Goal: Information Seeking & Learning: Learn about a topic

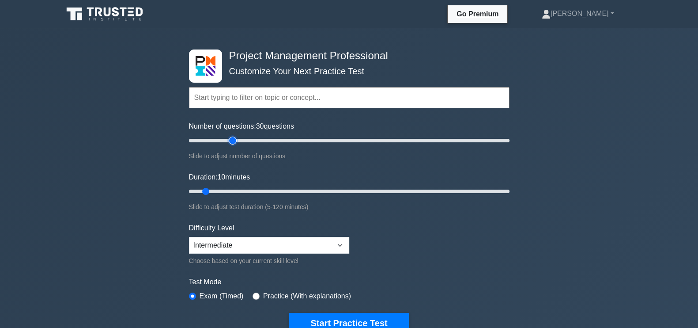
type input "30"
click at [235, 142] on input "Number of questions: 30 questions" at bounding box center [349, 140] width 321 height 11
click at [251, 192] on input "Duration: 10 minutes" at bounding box center [349, 191] width 321 height 11
type input "30"
click at [256, 189] on input "Duration: 25 minutes" at bounding box center [349, 191] width 321 height 11
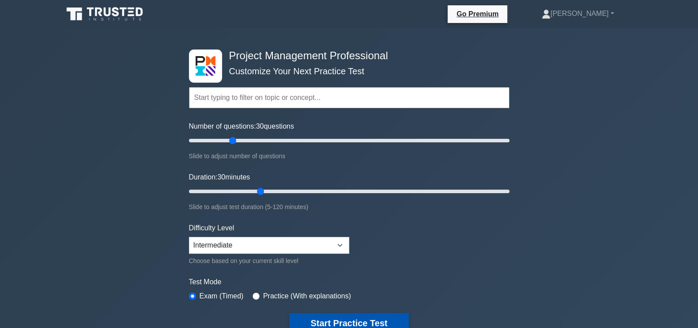
click at [387, 316] on button "Start Practice Test" at bounding box center [348, 323] width 119 height 20
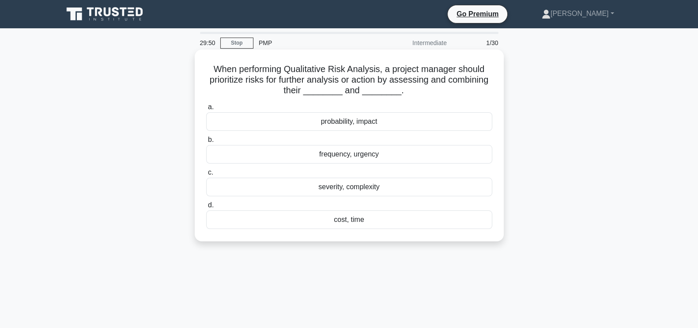
click at [362, 124] on div "probability, impact" at bounding box center [349, 121] width 286 height 19
click at [206, 110] on input "a. probability, impact" at bounding box center [206, 107] width 0 height 6
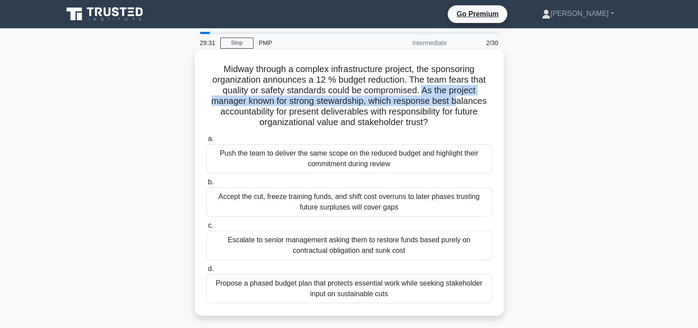
drag, startPoint x: 423, startPoint y: 91, endPoint x: 459, endPoint y: 103, distance: 37.6
click at [459, 103] on h5 "Midway through a complex infrastructure project, the sponsoring organization an…" at bounding box center [349, 96] width 288 height 64
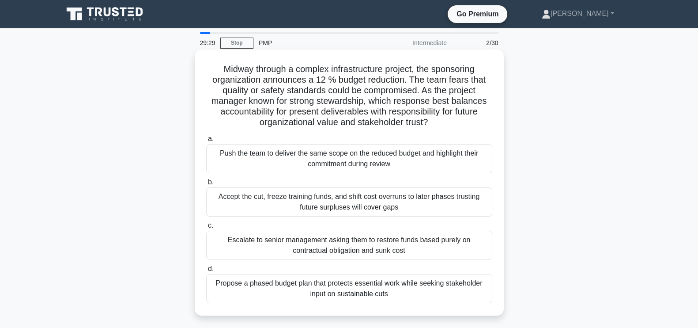
click at [456, 124] on h5 "Midway through a complex infrastructure project, the sponsoring organization an…" at bounding box center [349, 96] width 288 height 64
drag, startPoint x: 451, startPoint y: 124, endPoint x: 421, endPoint y: 92, distance: 43.1
click at [421, 92] on h5 "Midway through a complex infrastructure project, the sponsoring organization an…" at bounding box center [349, 96] width 288 height 64
click at [465, 127] on h5 "Midway through a complex infrastructure project, the sponsoring organization an…" at bounding box center [349, 96] width 288 height 64
click at [362, 290] on div "Propose a phased budget plan that protects essential work while seeking stakeho…" at bounding box center [349, 288] width 286 height 29
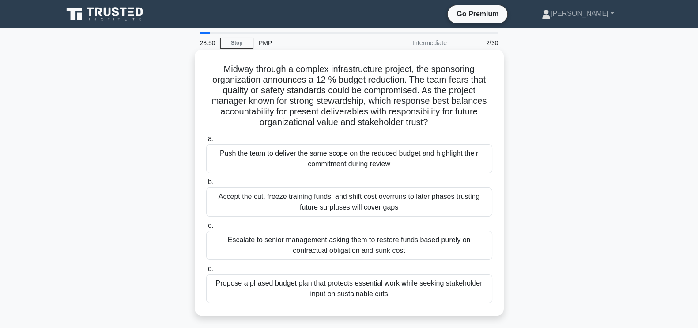
click at [206, 272] on input "d. Propose a phased budget plan that protects essential work while seeking stak…" at bounding box center [206, 269] width 0 height 6
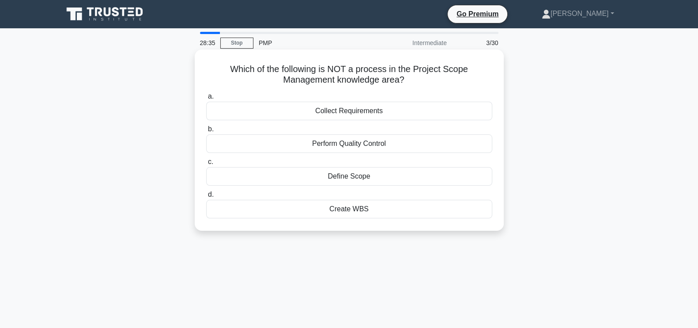
click at [389, 144] on div "Perform Quality Control" at bounding box center [349, 143] width 286 height 19
click at [206, 132] on input "b. Perform Quality Control" at bounding box center [206, 129] width 0 height 6
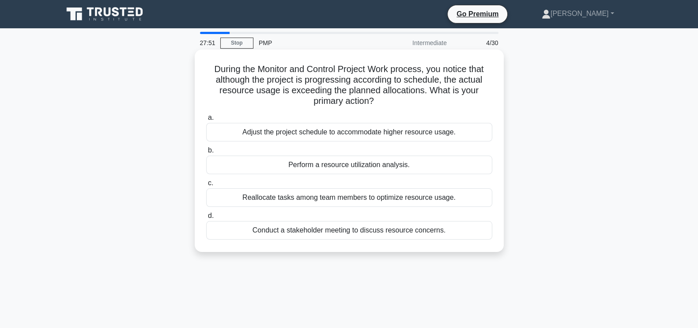
click at [345, 164] on div "Perform a resource utilization analysis." at bounding box center [349, 164] width 286 height 19
click at [206, 153] on input "b. Perform a resource utilization analysis." at bounding box center [206, 150] width 0 height 6
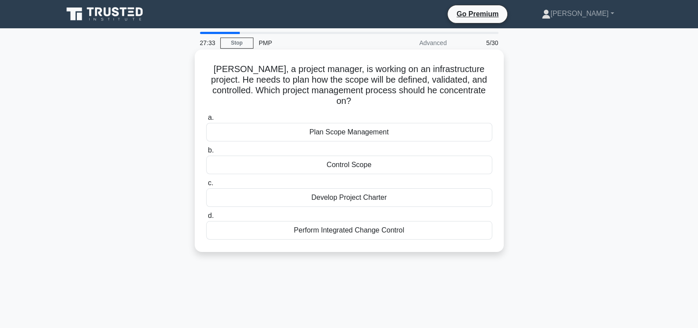
click at [414, 123] on div "Plan Scope Management" at bounding box center [349, 132] width 286 height 19
click at [206, 121] on input "a. Plan Scope Management" at bounding box center [206, 118] width 0 height 6
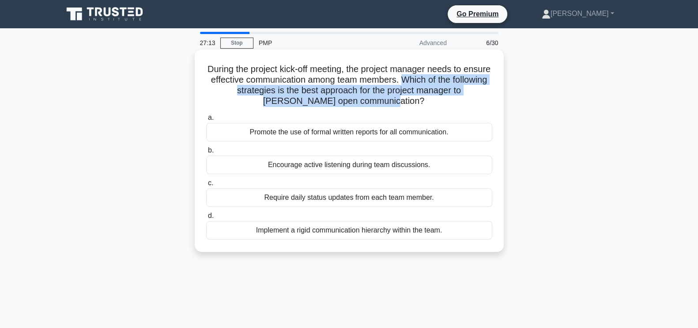
drag, startPoint x: 435, startPoint y: 77, endPoint x: 405, endPoint y: 104, distance: 40.4
click at [405, 104] on h5 "During the project kick-off meeting, the project manager needs to ensure effect…" at bounding box center [349, 85] width 288 height 43
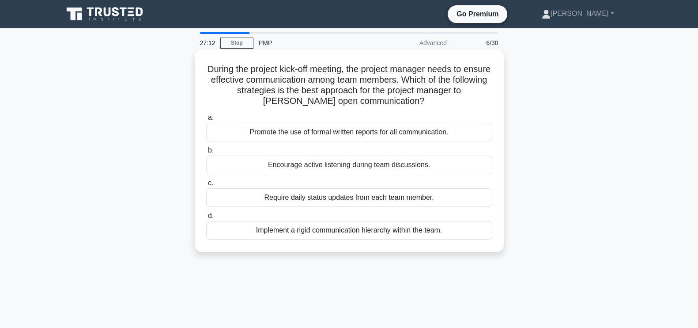
click at [424, 103] on icon ".spinner_0XTQ{transform-origin:center;animation:spinner_y6GP .75s linear infini…" at bounding box center [429, 101] width 11 height 11
click at [445, 228] on div "Implement a rigid communication hierarchy within the team." at bounding box center [349, 230] width 286 height 19
click at [206, 219] on input "d. Implement a rigid communication hierarchy within the team." at bounding box center [206, 216] width 0 height 6
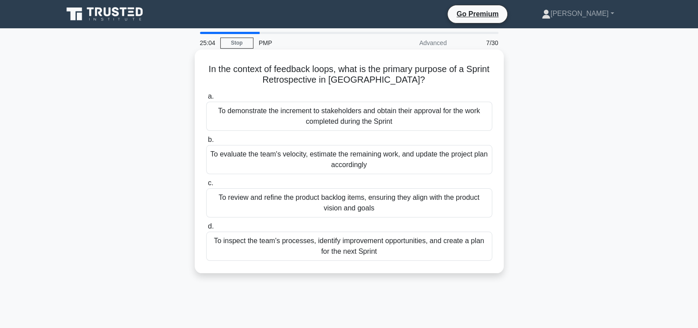
click at [390, 204] on div "To review and refine the product backlog items, ensuring they align with the pr…" at bounding box center [349, 202] width 286 height 29
click at [206, 186] on input "c. To review and refine the product backlog items, ensuring they align with the…" at bounding box center [206, 183] width 0 height 6
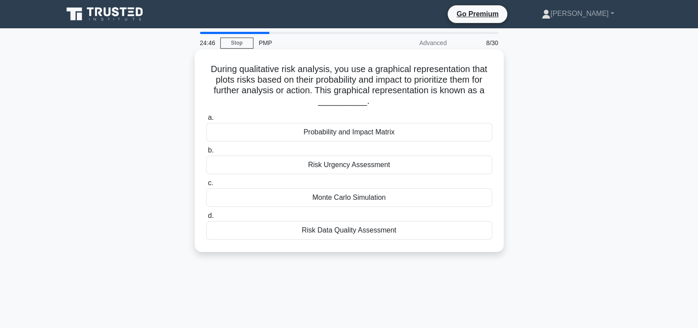
click at [388, 131] on div "Probability and Impact Matrix" at bounding box center [349, 132] width 286 height 19
click at [206, 121] on input "a. Probability and Impact Matrix" at bounding box center [206, 118] width 0 height 6
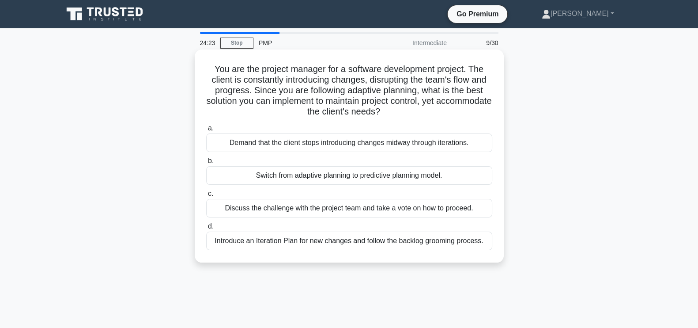
click at [396, 239] on div "Introduce an Iteration Plan for new changes and follow the backlog grooming pro…" at bounding box center [349, 240] width 286 height 19
click at [206, 229] on input "d. Introduce an Iteration Plan for new changes and follow the backlog grooming …" at bounding box center [206, 226] width 0 height 6
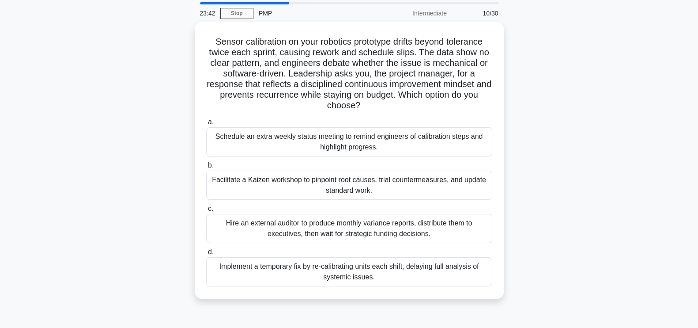
scroll to position [32, 0]
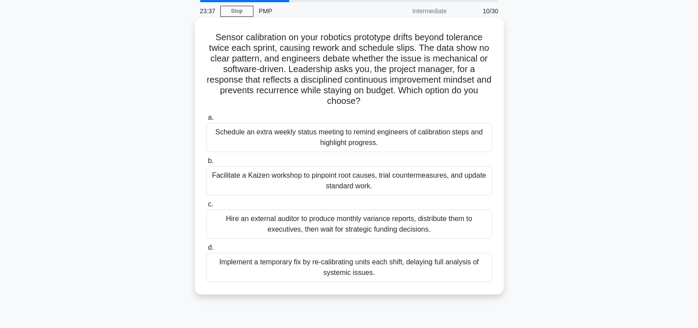
click at [272, 180] on div "Facilitate a Kaizen workshop to pinpoint root causes, trial countermeasures, an…" at bounding box center [349, 180] width 286 height 29
click at [206, 164] on input "b. Facilitate a Kaizen workshop to pinpoint root causes, trial countermeasures,…" at bounding box center [206, 161] width 0 height 6
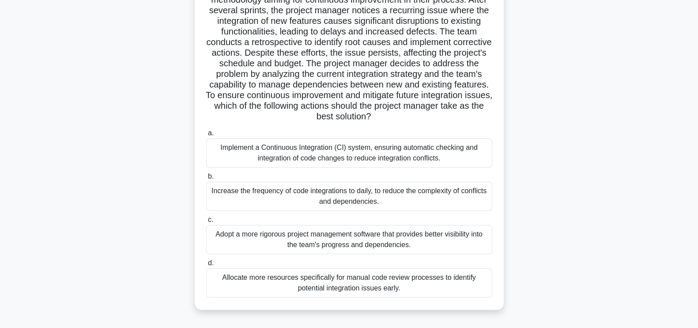
scroll to position [77, 0]
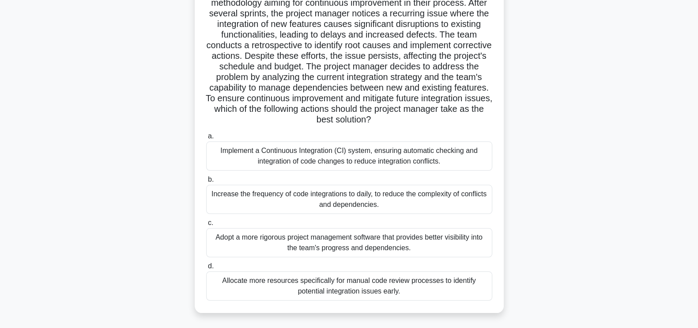
click at [429, 158] on div "Implement a Continuous Integration (CI) system, ensuring automatic checking and…" at bounding box center [349, 155] width 286 height 29
click at [206, 139] on input "a. Implement a Continuous Integration (CI) system, ensuring automatic checking …" at bounding box center [206, 136] width 0 height 6
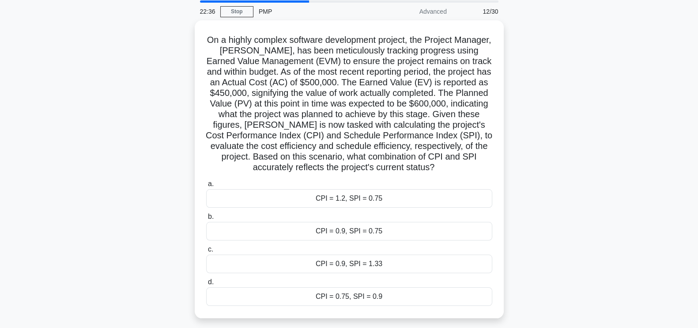
scroll to position [33, 0]
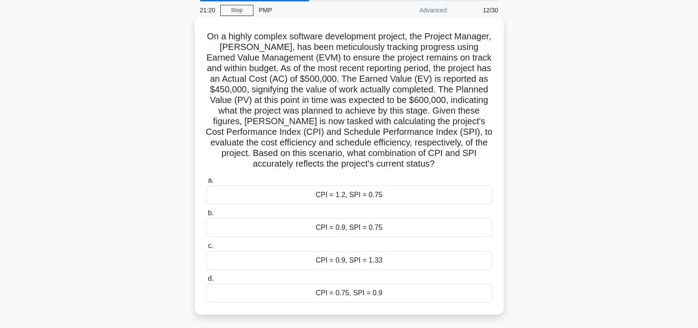
click at [428, 226] on div "CPI = 0.9, SPI = 0.75" at bounding box center [349, 227] width 286 height 19
click at [206, 216] on input "b. CPI = 0.9, SPI = 0.75" at bounding box center [206, 213] width 0 height 6
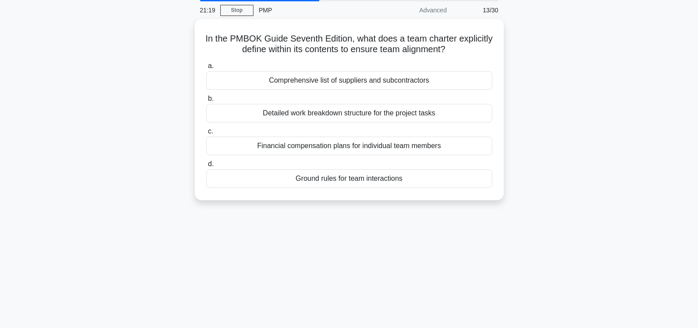
scroll to position [0, 0]
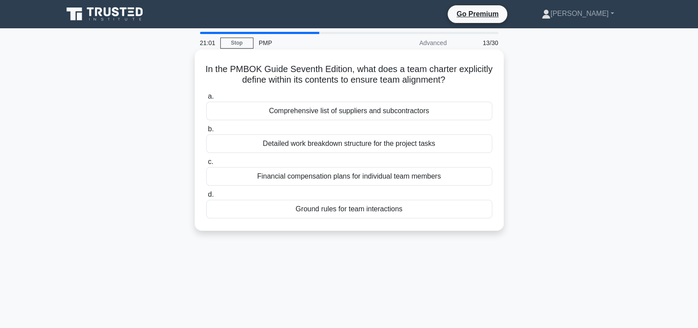
click at [349, 210] on div "Ground rules for team interactions" at bounding box center [349, 209] width 286 height 19
click at [206, 197] on input "d. Ground rules for team interactions" at bounding box center [206, 195] width 0 height 6
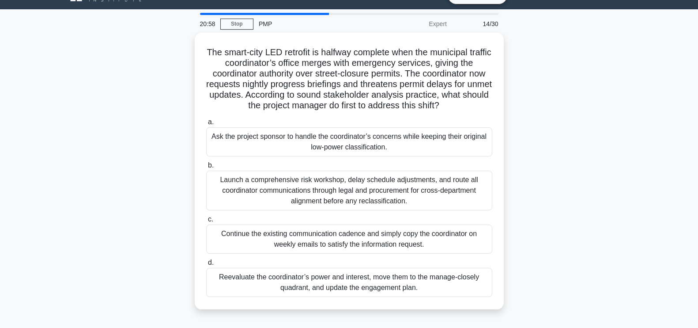
scroll to position [38, 0]
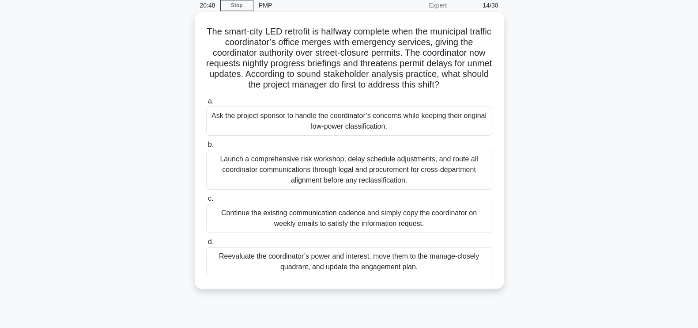
click at [415, 264] on div "Reevaluate the coordinator’s power and interest, move them to the manage-closel…" at bounding box center [349, 261] width 286 height 29
click at [206, 245] on input "d. Reevaluate the coordinator’s power and interest, move them to the manage-clo…" at bounding box center [206, 242] width 0 height 6
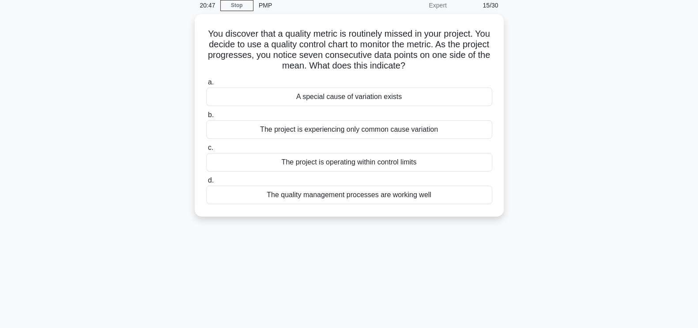
scroll to position [0, 0]
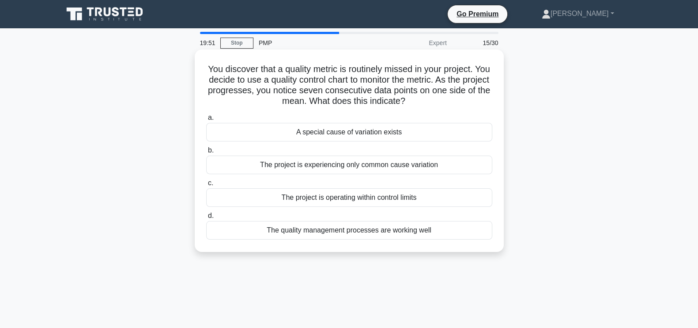
click at [410, 164] on div "The project is experiencing only common cause variation" at bounding box center [349, 164] width 286 height 19
click at [206, 153] on input "b. The project is experiencing only common cause variation" at bounding box center [206, 150] width 0 height 6
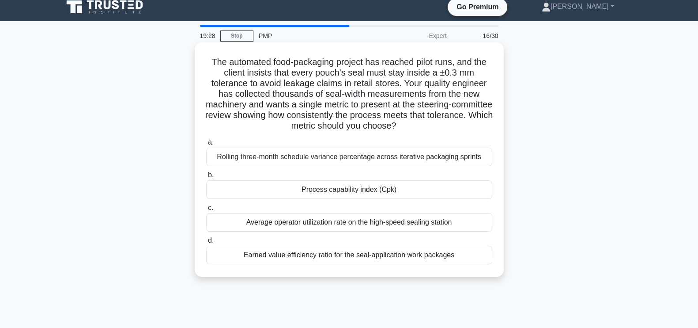
scroll to position [8, 0]
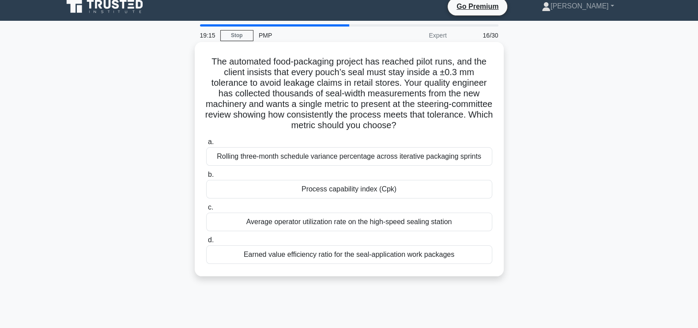
click at [408, 192] on div "Process capability index (Cpk)" at bounding box center [349, 189] width 286 height 19
click at [206, 177] on input "b. Process capability index (Cpk)" at bounding box center [206, 175] width 0 height 6
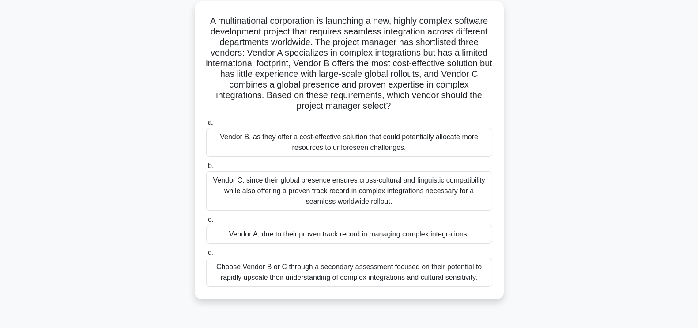
scroll to position [59, 0]
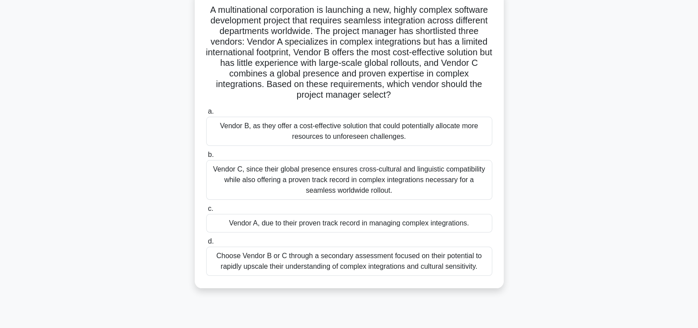
click at [464, 185] on div "Vendor C, since their global presence ensures cross-cultural and linguistic com…" at bounding box center [349, 180] width 286 height 40
click at [206, 158] on input "b. Vendor C, since their global presence ensures cross-cultural and linguistic …" at bounding box center [206, 155] width 0 height 6
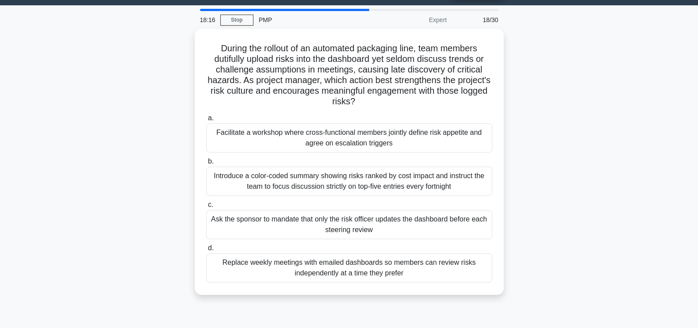
scroll to position [27, 0]
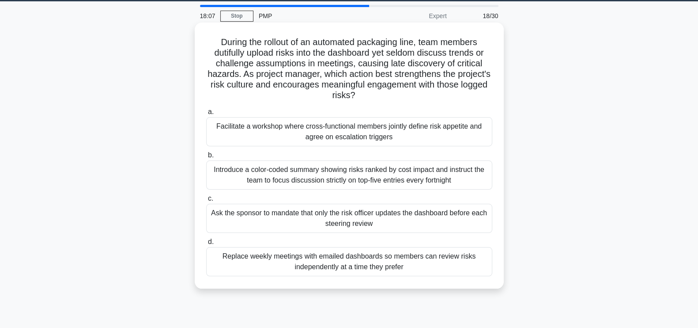
drag, startPoint x: 385, startPoint y: 56, endPoint x: 387, endPoint y: 91, distance: 34.9
click at [387, 91] on h5 "During the rollout of an automated packaging line, team members dutifully uploa…" at bounding box center [349, 69] width 288 height 64
click at [433, 108] on label "a. Facilitate a workshop where cross-functional members jointly define risk app…" at bounding box center [349, 126] width 286 height 40
click at [206, 109] on input "a. Facilitate a workshop where cross-functional members jointly define risk app…" at bounding box center [206, 112] width 0 height 6
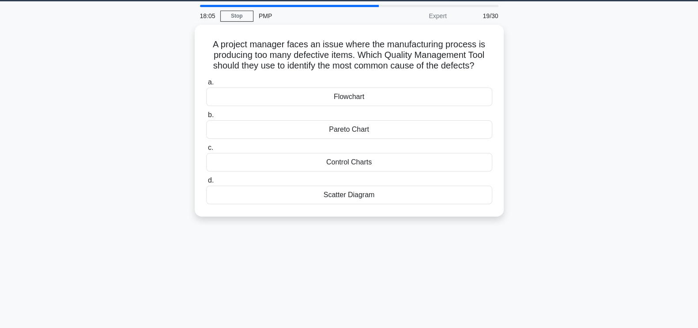
scroll to position [0, 0]
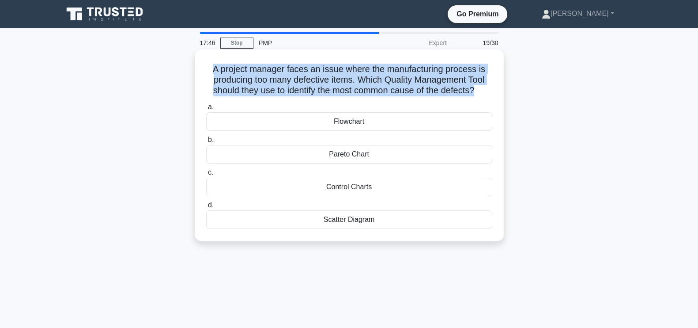
drag, startPoint x: 477, startPoint y: 92, endPoint x: 211, endPoint y: 71, distance: 266.2
click at [211, 71] on h5 "A project manager faces an issue where the manufacturing process is producing t…" at bounding box center [349, 80] width 288 height 33
copy h5 "A project manager faces an issue where the manufacturing process is producing t…"
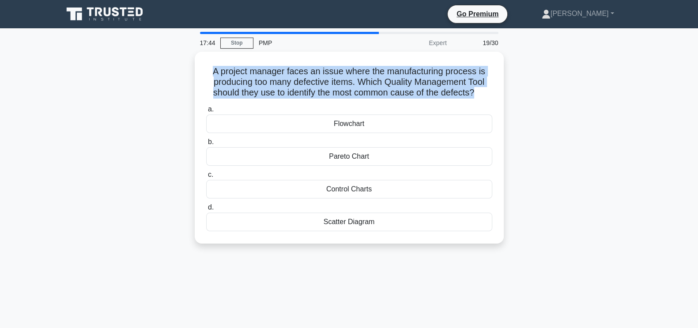
click at [102, 72] on div "A project manager faces an issue where the manufacturing process is producing t…" at bounding box center [349, 153] width 583 height 202
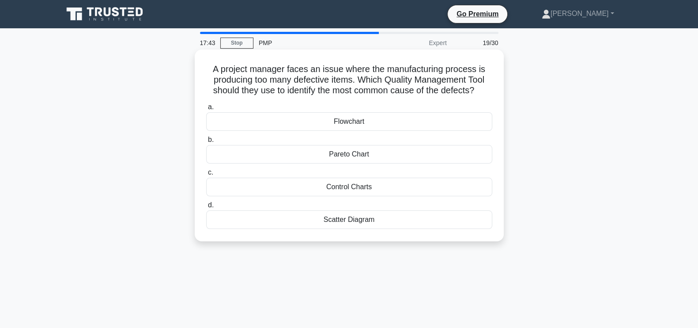
click at [344, 183] on div "Control Charts" at bounding box center [349, 186] width 286 height 19
click at [206, 175] on input "c. Control Charts" at bounding box center [206, 173] width 0 height 6
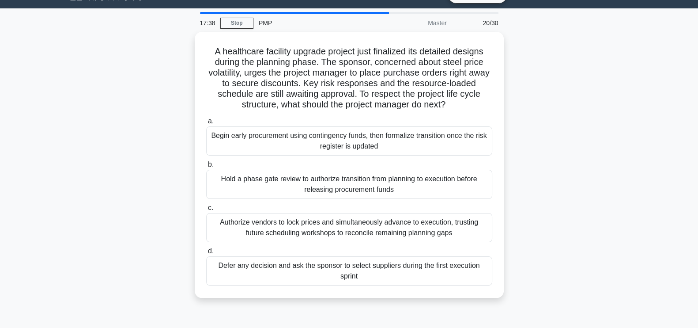
scroll to position [15, 0]
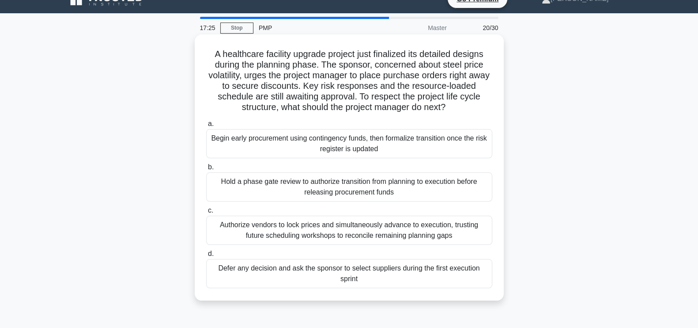
click at [430, 186] on div "Hold a phase gate review to authorize transition from planning to execution bef…" at bounding box center [349, 186] width 286 height 29
click at [206, 170] on input "b. Hold a phase gate review to authorize transition from planning to execution …" at bounding box center [206, 167] width 0 height 6
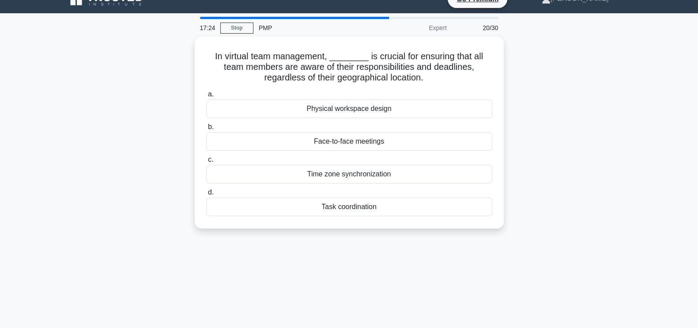
scroll to position [0, 0]
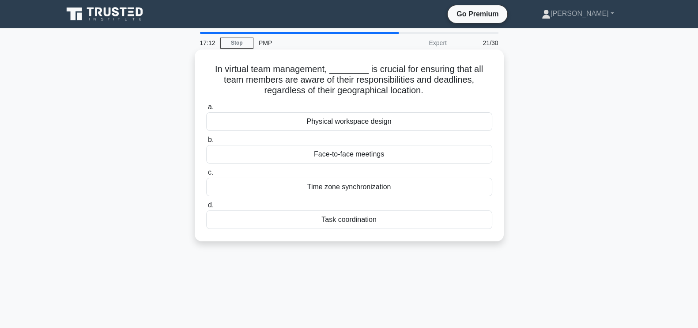
click at [358, 220] on div "Task coordination" at bounding box center [349, 219] width 286 height 19
click at [395, 217] on div "Task coordination" at bounding box center [349, 219] width 286 height 19
click at [206, 208] on input "d. Task coordination" at bounding box center [206, 205] width 0 height 6
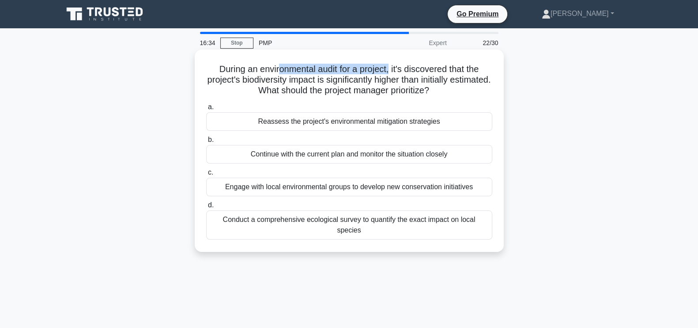
drag, startPoint x: 390, startPoint y: 67, endPoint x: 275, endPoint y: 71, distance: 114.4
click at [275, 71] on h5 "During an environmental audit for a project, it's discovered that the project's…" at bounding box center [349, 80] width 288 height 33
click at [210, 80] on h5 "During an environmental audit for a project, it's discovered that the project's…" at bounding box center [349, 80] width 288 height 33
click at [391, 121] on div "Reassess the project's environmental mitigation strategies" at bounding box center [349, 121] width 286 height 19
click at [206, 110] on input "a. Reassess the project's environmental mitigation strategies" at bounding box center [206, 107] width 0 height 6
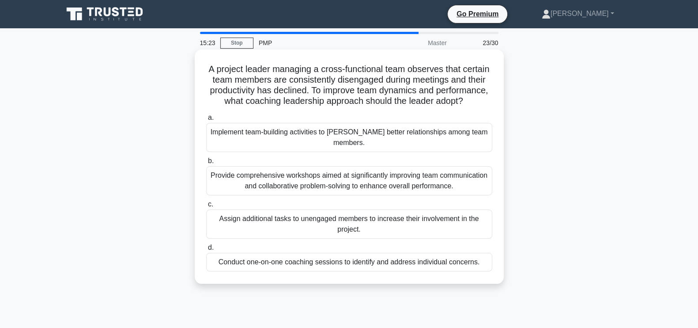
click at [367, 145] on div "Implement team-building activities to foster better relationships among team me…" at bounding box center [349, 137] width 286 height 29
click at [206, 121] on input "a. Implement team-building activities to foster better relationships among team…" at bounding box center [206, 118] width 0 height 6
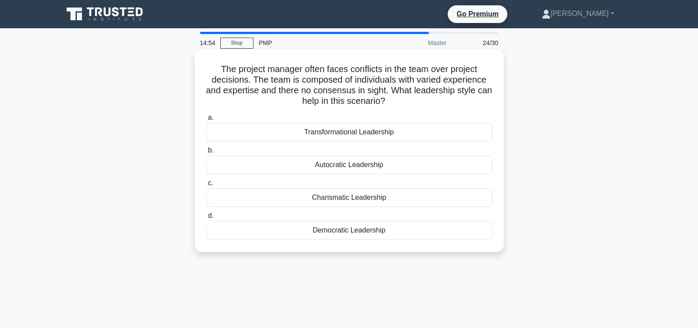
click at [376, 228] on div "Democratic Leadership" at bounding box center [349, 230] width 286 height 19
click at [206, 219] on input "d. Democratic Leadership" at bounding box center [206, 216] width 0 height 6
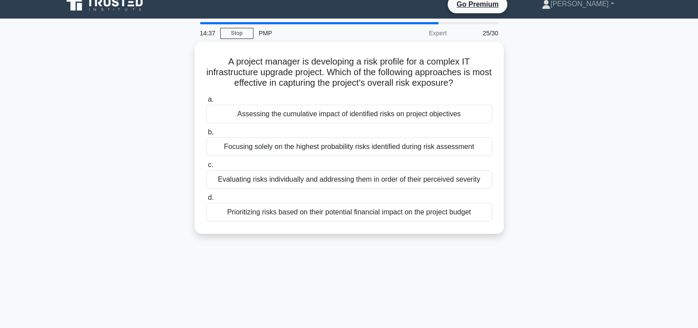
scroll to position [11, 0]
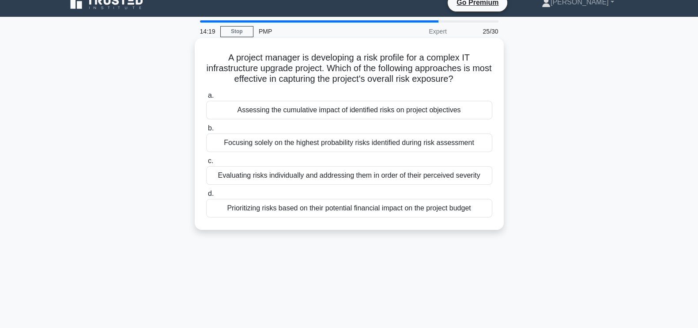
drag, startPoint x: 222, startPoint y: 57, endPoint x: 471, endPoint y: 80, distance: 251.0
click at [471, 80] on h5 "A project manager is developing a risk profile for a complex IT infrastructure …" at bounding box center [349, 68] width 288 height 33
click at [464, 82] on icon ".spinner_0XTQ{transform-origin:center;animation:spinner_y6GP .75s linear infini…" at bounding box center [458, 79] width 11 height 11
click at [403, 107] on div "Assessing the cumulative impact of identified risks on project objectives" at bounding box center [349, 110] width 286 height 19
click at [206, 98] on input "a. Assessing the cumulative impact of identified risks on project objectives" at bounding box center [206, 96] width 0 height 6
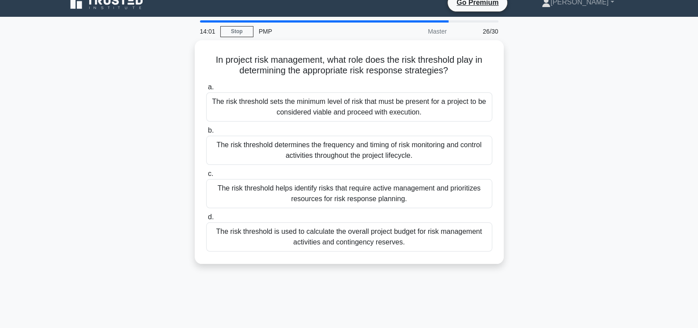
scroll to position [0, 0]
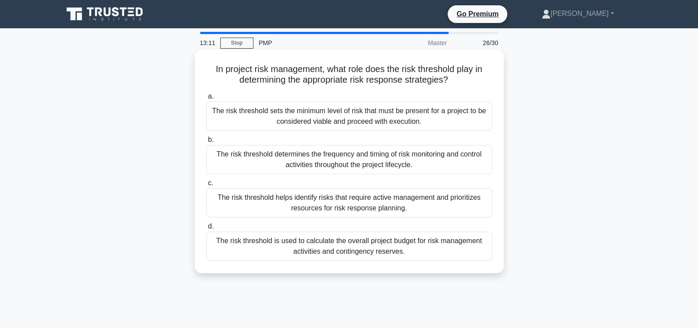
drag, startPoint x: 211, startPoint y: 71, endPoint x: 453, endPoint y: 81, distance: 242.6
click at [453, 81] on h5 "In project risk management, what role does the risk threshold play in determini…" at bounding box center [349, 75] width 288 height 22
click at [473, 83] on h5 "In project risk management, what role does the risk threshold play in determini…" at bounding box center [349, 75] width 288 height 22
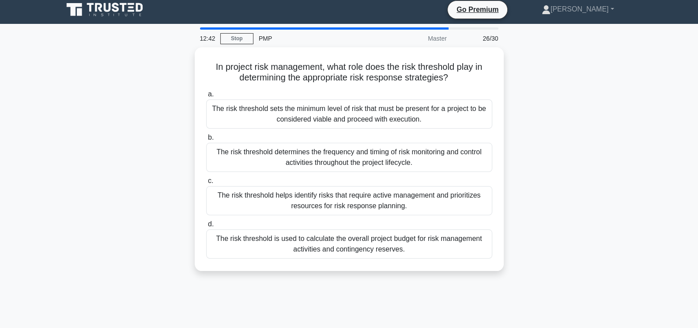
scroll to position [4, 0]
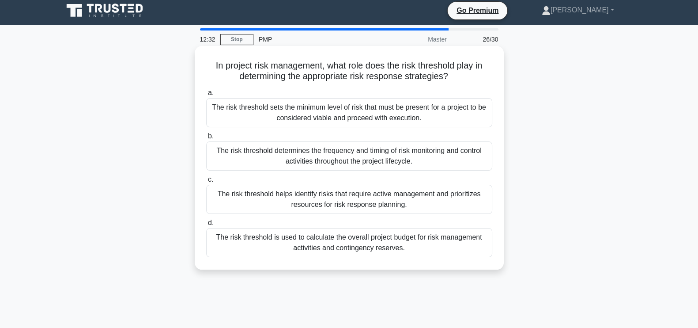
click at [369, 113] on div "The risk threshold sets the minimum level of risk that must be present for a pr…" at bounding box center [349, 112] width 286 height 29
click at [206, 96] on input "a. The risk threshold sets the minimum level of risk that must be present for a…" at bounding box center [206, 93] width 0 height 6
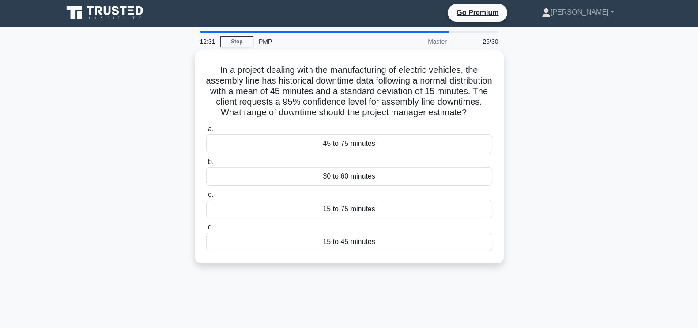
scroll to position [0, 0]
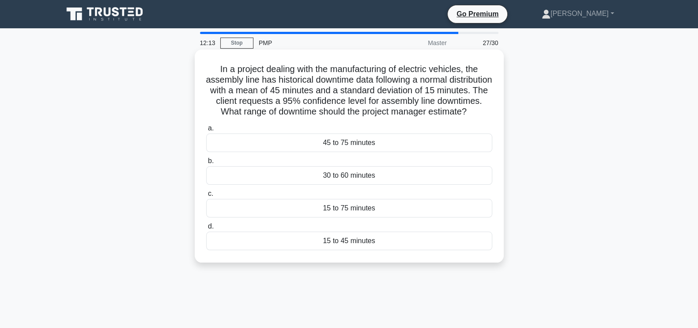
drag, startPoint x: 375, startPoint y: 122, endPoint x: 201, endPoint y: 61, distance: 184.6
click at [201, 61] on div "In a project dealing with the manufacturing of electric vehicles, the assembly …" at bounding box center [349, 156] width 302 height 206
copy h5 "In a project dealing with the manufacturing of electric vehicles, the assembly …"
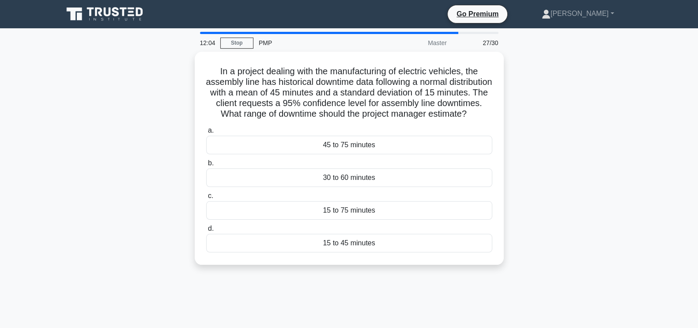
click at [663, 186] on main "12:04 Stop PMP Master 27/30 In a project dealing with the manufacturing of elec…" at bounding box center [349, 252] width 698 height 449
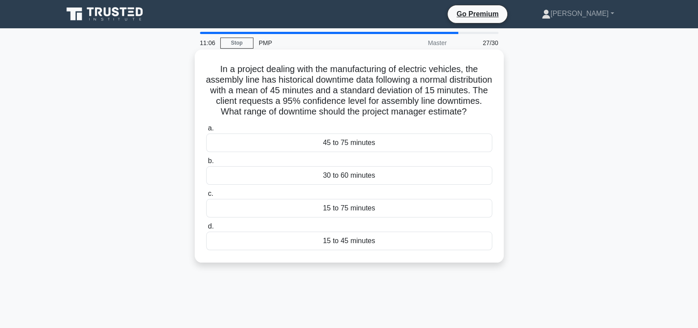
click at [400, 185] on div "30 to 60 minutes" at bounding box center [349, 175] width 286 height 19
click at [206, 164] on input "b. 30 to 60 minutes" at bounding box center [206, 161] width 0 height 6
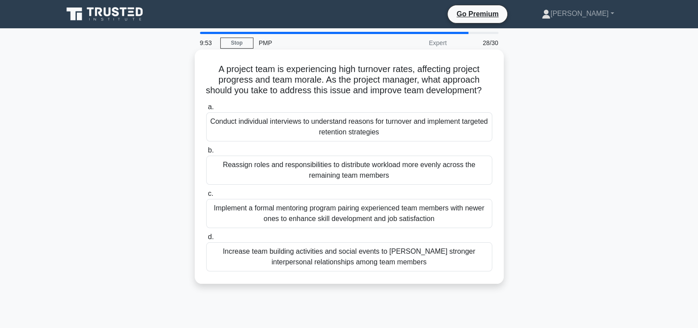
click at [429, 137] on div "Conduct individual interviews to understand reasons for turnover and implement …" at bounding box center [349, 126] width 286 height 29
click at [206, 110] on input "a. Conduct individual interviews to understand reasons for turnover and impleme…" at bounding box center [206, 107] width 0 height 6
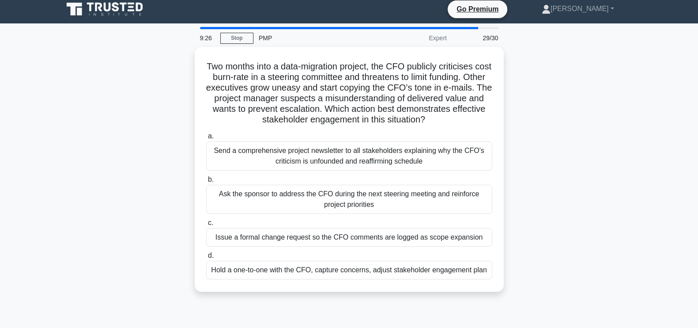
scroll to position [4, 0]
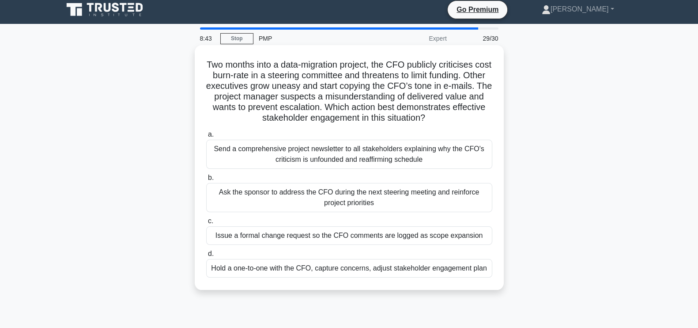
click at [417, 266] on div "Hold a one-to-one with the CFO, capture concerns, adjust stakeholder engagement…" at bounding box center [349, 268] width 286 height 19
click at [206, 256] on input "d. Hold a one-to-one with the CFO, capture concerns, adjust stakeholder engagem…" at bounding box center [206, 254] width 0 height 6
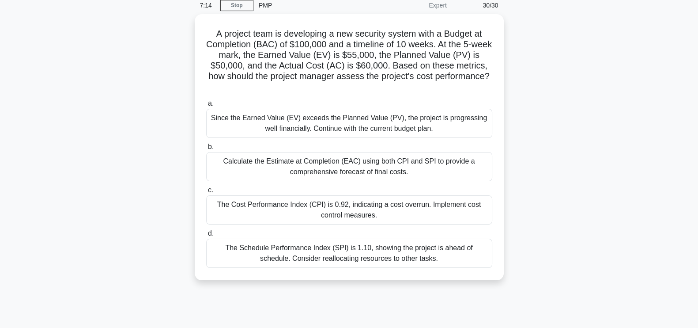
scroll to position [28, 0]
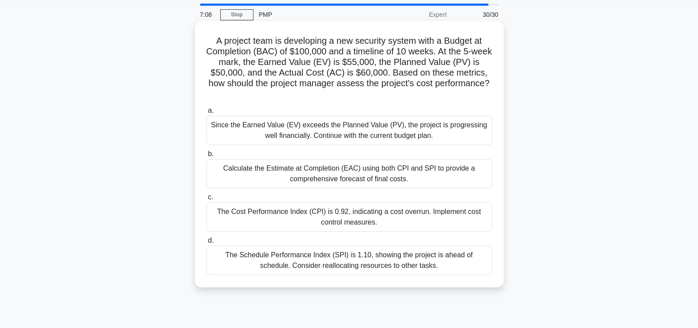
click at [373, 219] on div "The Cost Performance Index (CPI) is 0.92, indicating a cost overrun. Implement …" at bounding box center [349, 216] width 286 height 29
click at [206, 200] on input "c. The Cost Performance Index (CPI) is 0.92, indicating a cost overrun. Impleme…" at bounding box center [206, 197] width 0 height 6
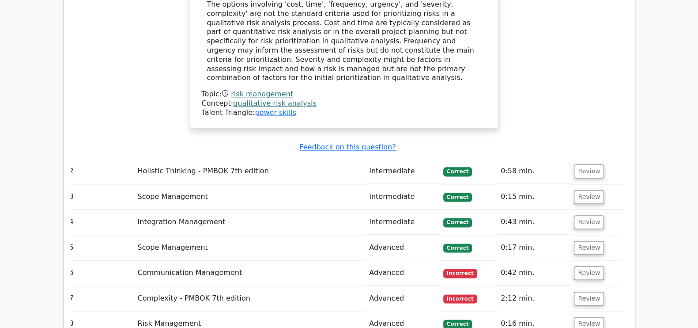
scroll to position [1404, 0]
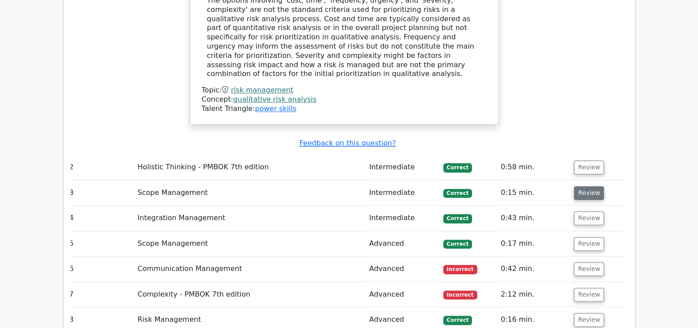
click at [593, 186] on button "Review" at bounding box center [589, 193] width 30 height 14
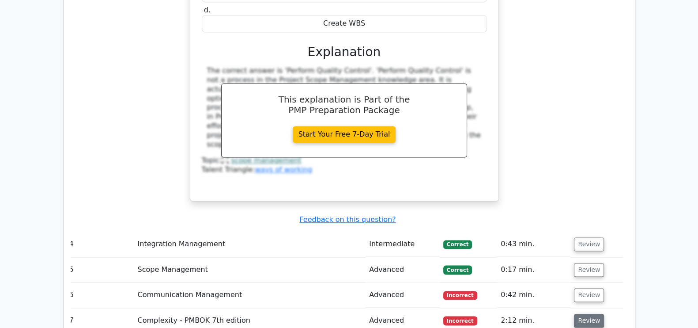
scroll to position [1735, 0]
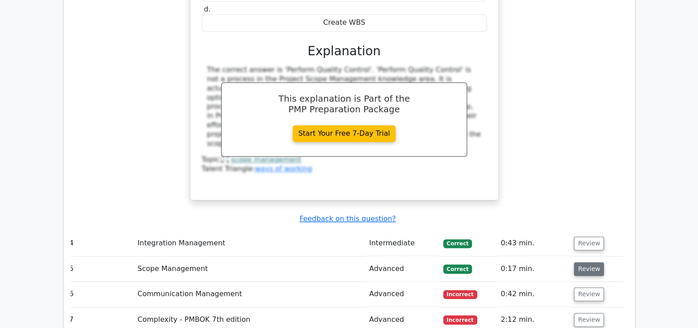
click at [587, 262] on button "Review" at bounding box center [589, 269] width 30 height 14
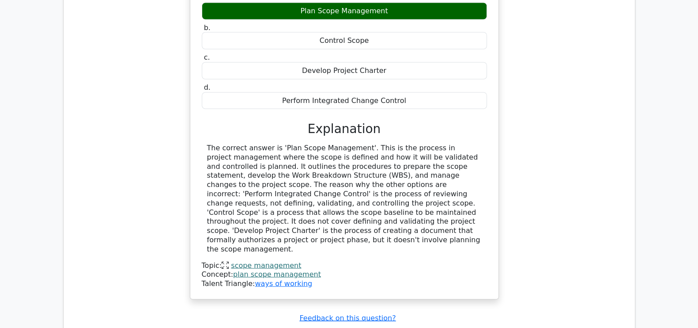
scroll to position [2086, 0]
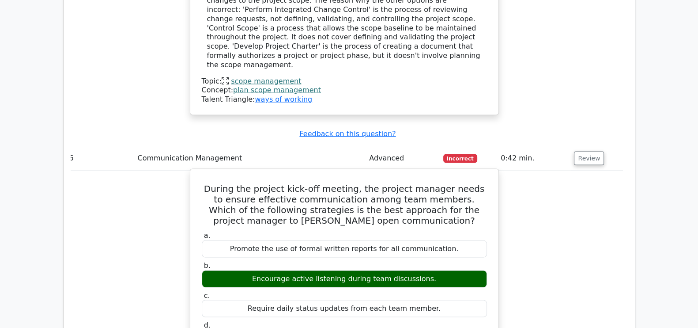
scroll to position [2270, 0]
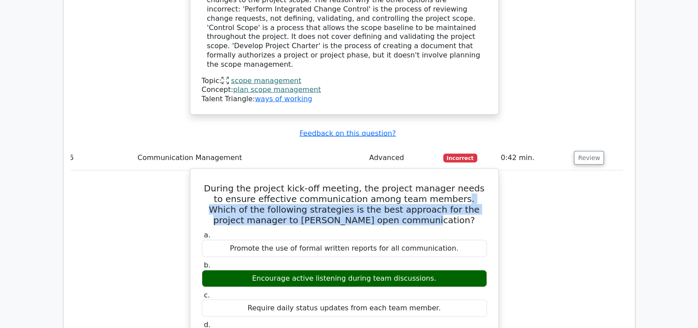
drag, startPoint x: 426, startPoint y: 102, endPoint x: 432, endPoint y: 122, distance: 20.5
click at [432, 183] on h5 "During the project kick-off meeting, the project manager needs to ensure effect…" at bounding box center [344, 204] width 287 height 42
click at [435, 183] on h5 "During the project kick-off meeting, the project manager needs to ensure effect…" at bounding box center [344, 204] width 287 height 42
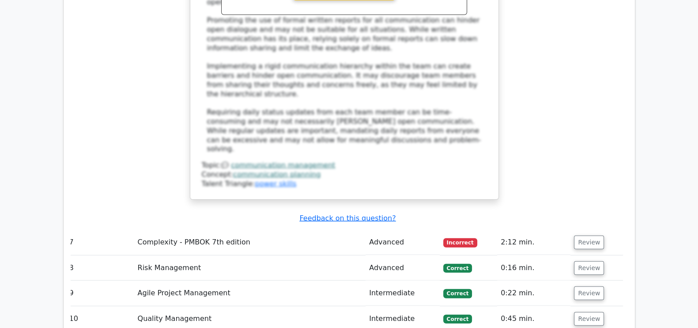
scroll to position [2729, 0]
click at [579, 235] on button "Review" at bounding box center [589, 242] width 30 height 14
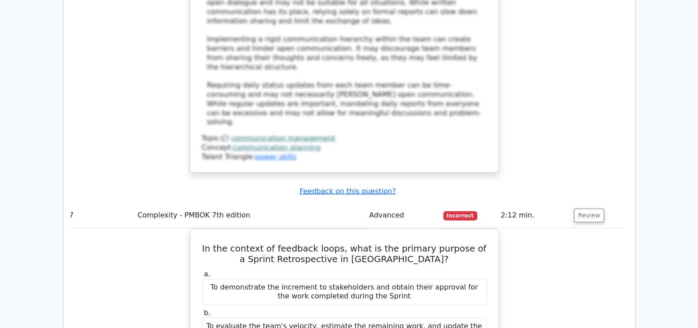
scroll to position [2757, 0]
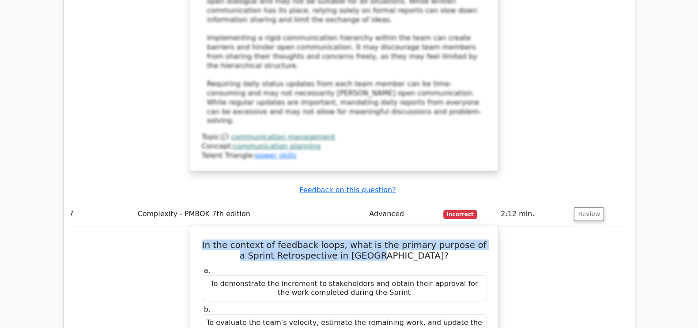
drag, startPoint x: 393, startPoint y: 125, endPoint x: 193, endPoint y: 111, distance: 200.5
copy h5 "In the context of feedback loops, what is the primary purpose of a Sprint Retro…"
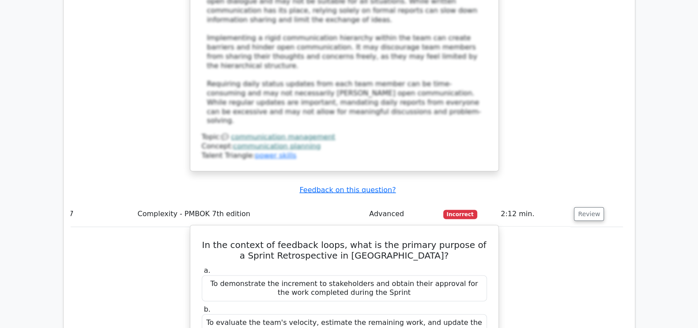
drag, startPoint x: 386, startPoint y: 280, endPoint x: 206, endPoint y: 264, distance: 180.4
drag, startPoint x: 331, startPoint y: 268, endPoint x: 269, endPoint y: 272, distance: 61.9
drag, startPoint x: 390, startPoint y: 278, endPoint x: 192, endPoint y: 271, distance: 198.3
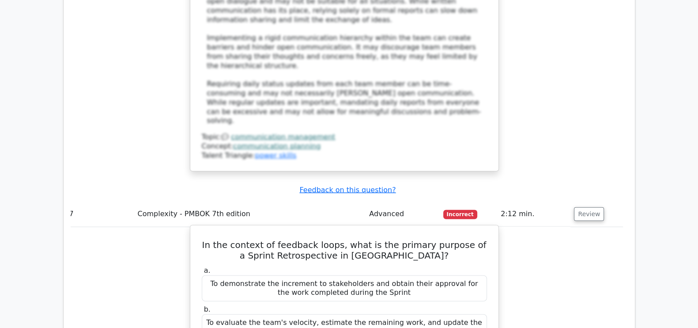
copy div "To inspect the team's processes, identify improvement opportunities, and create…"
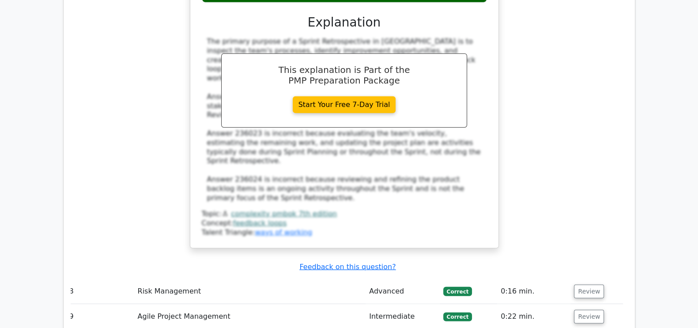
scroll to position [3175, 0]
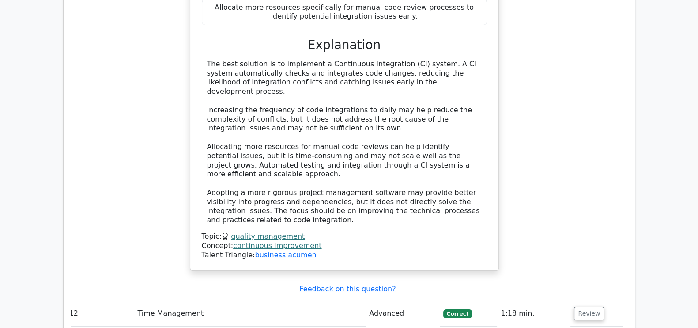
scroll to position [3864, 0]
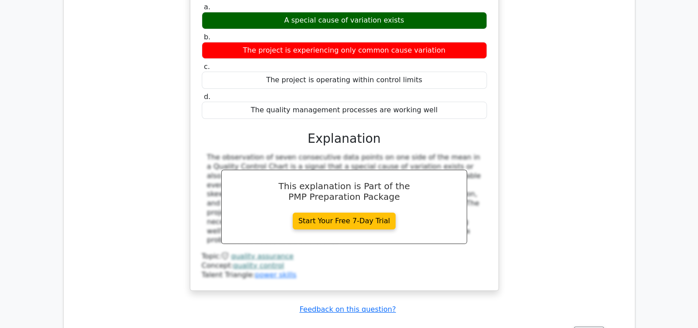
scroll to position [4322, 0]
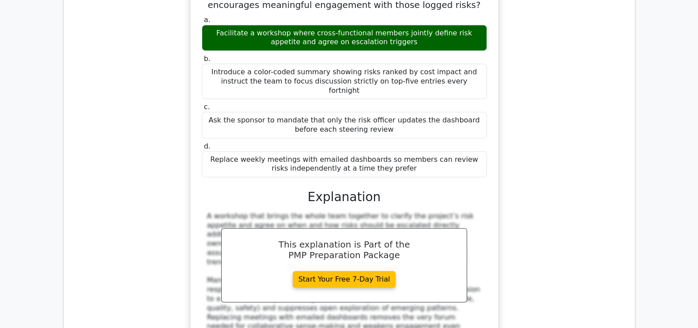
scroll to position [4787, 0]
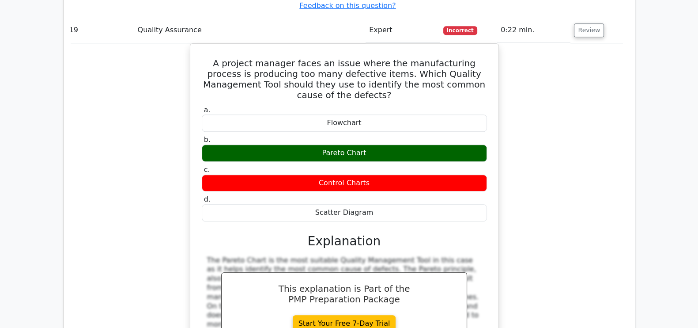
scroll to position [5187, 0]
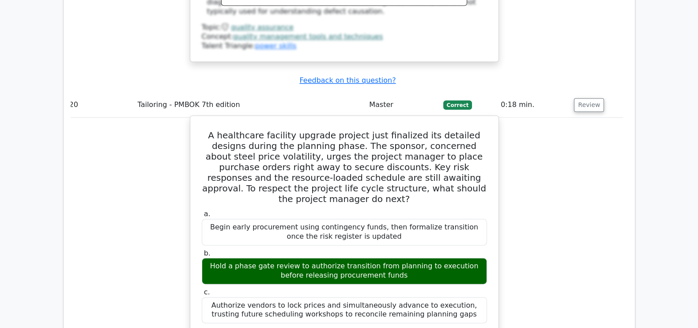
scroll to position [5527, 0]
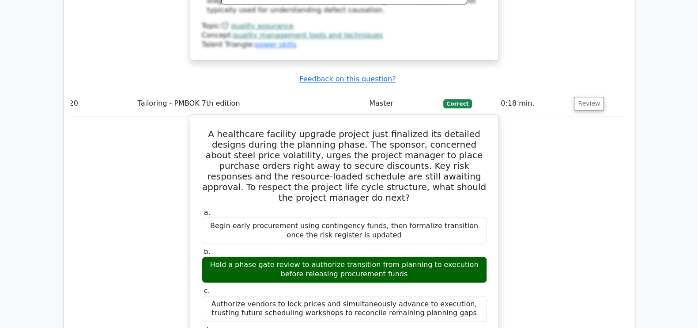
drag, startPoint x: 207, startPoint y: 143, endPoint x: 375, endPoint y: 208, distance: 180.3
copy div "According to PMI-based project life-cycle governance, work authorized in a phas…"
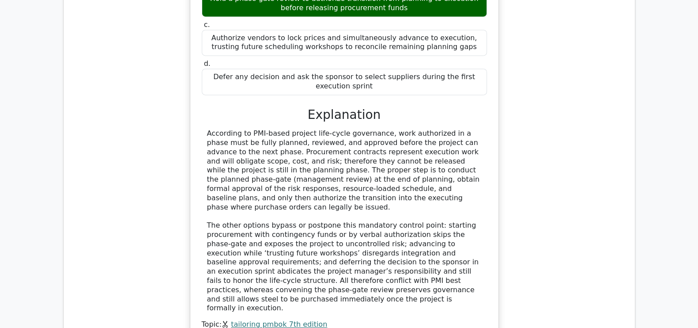
scroll to position [5796, 0]
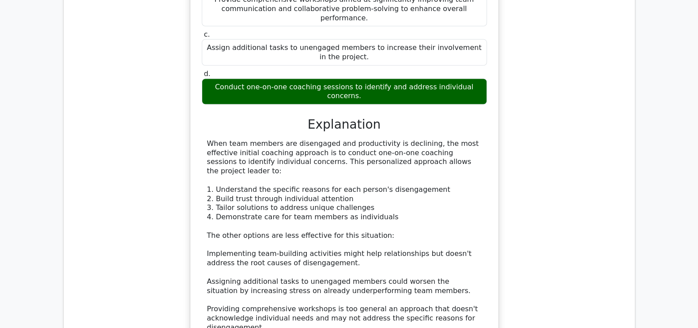
scroll to position [6419, 0]
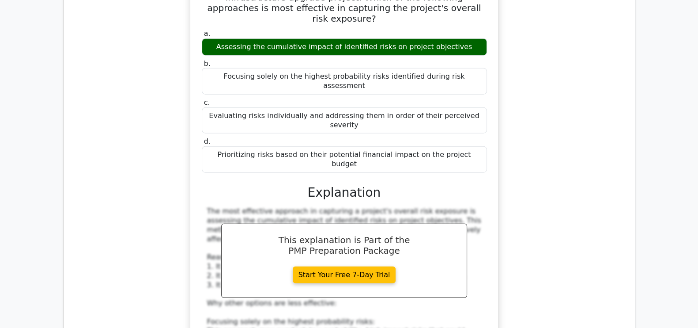
scroll to position [6918, 0]
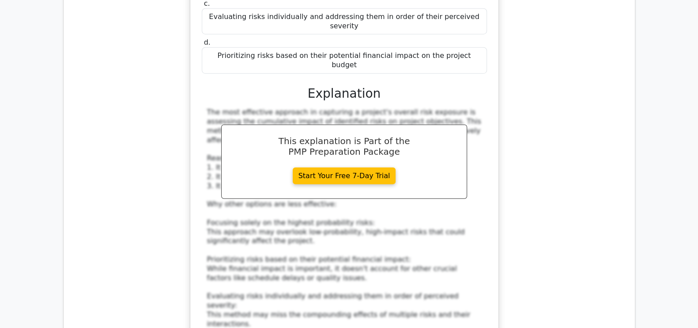
scroll to position [7018, 0]
drag, startPoint x: 202, startPoint y: 100, endPoint x: 460, endPoint y: 114, distance: 258.2
copy h5 "In project risk management, what role does the risk threshold play in determini…"
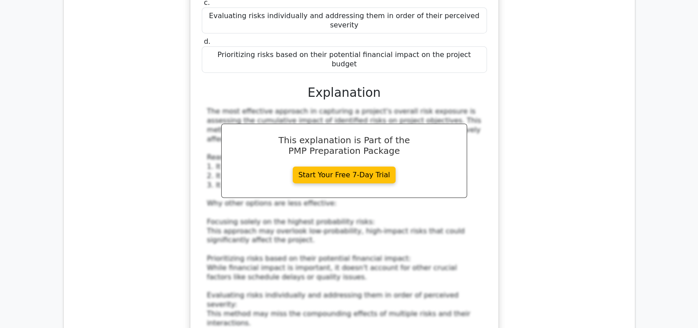
drag, startPoint x: 210, startPoint y: 219, endPoint x: 394, endPoint y: 221, distance: 184.6
drag, startPoint x: 416, startPoint y: 231, endPoint x: 199, endPoint y: 215, distance: 218.3
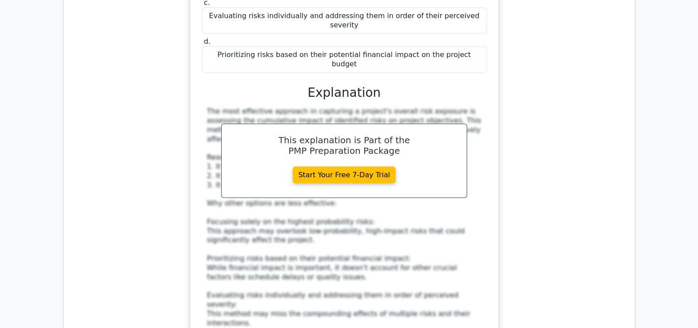
copy div "The risk threshold helps identify risks that require active management and prio…"
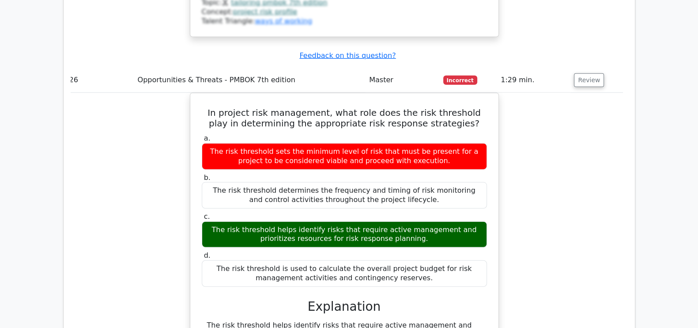
scroll to position [7401, 0]
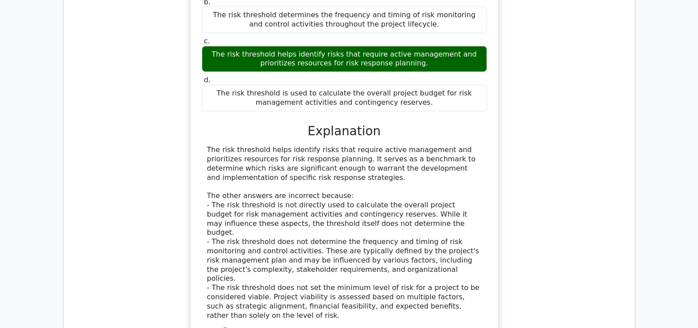
scroll to position [7574, 0]
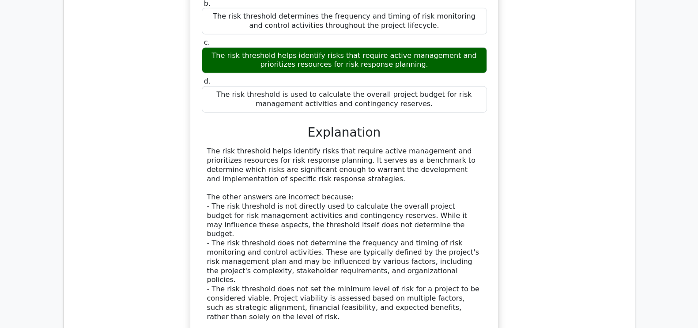
drag, startPoint x: 390, startPoint y: 91, endPoint x: 176, endPoint y: 23, distance: 224.8
drag, startPoint x: 166, startPoint y: 81, endPoint x: 179, endPoint y: 72, distance: 16.2
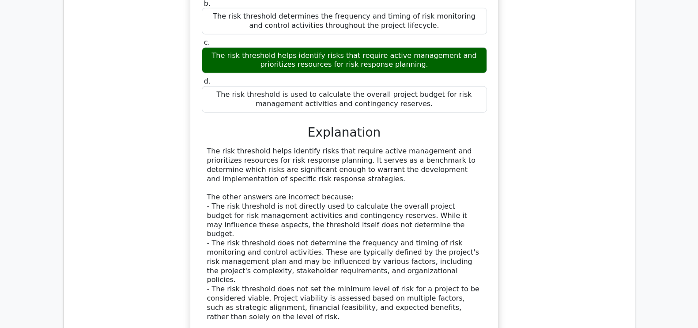
drag, startPoint x: 208, startPoint y: 26, endPoint x: 378, endPoint y: 81, distance: 178.7
copy h5 "In a project dealing with the manufacturing of electric vehicles, the assembly …"
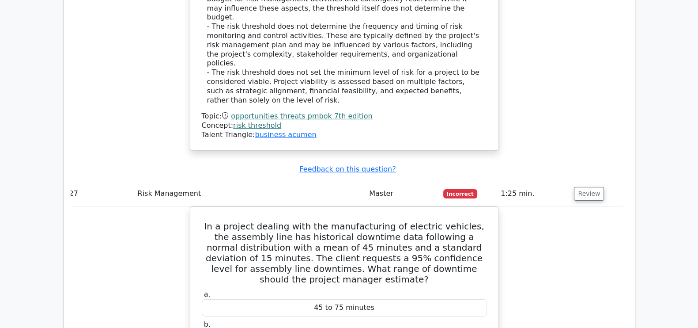
scroll to position [7792, 0]
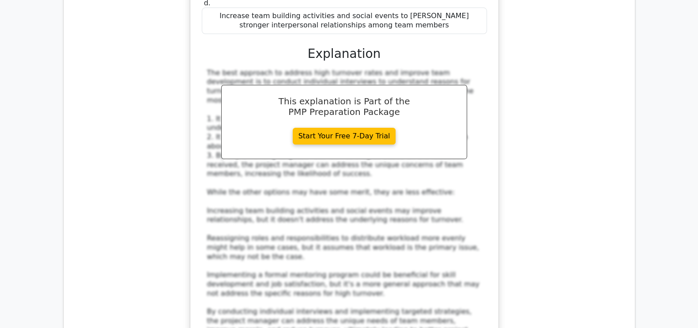
scroll to position [8755, 0]
